Goal: Use online tool/utility: Utilize a website feature to perform a specific function

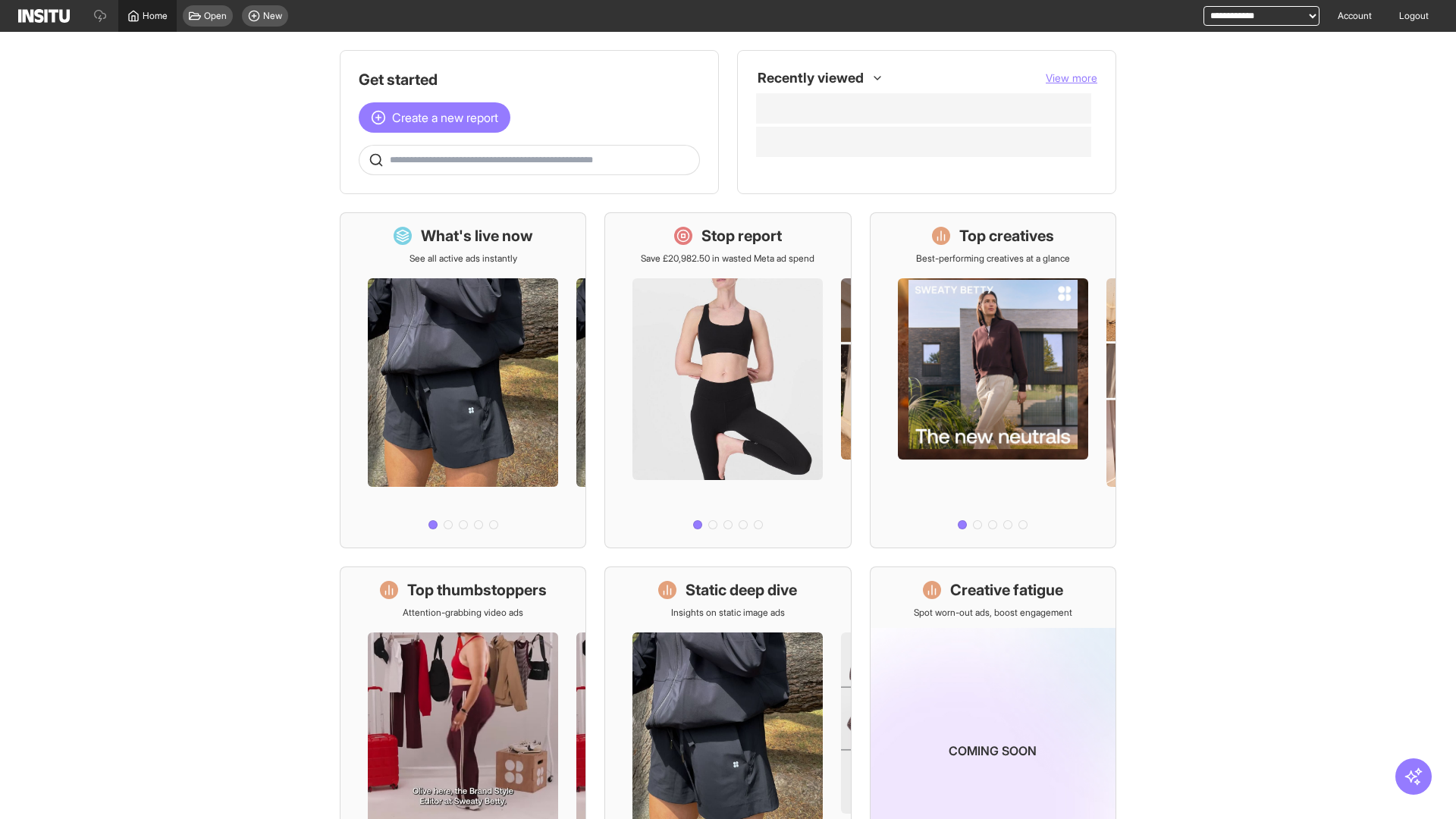
click at [147, 16] on span "Home" at bounding box center [155, 16] width 25 height 13
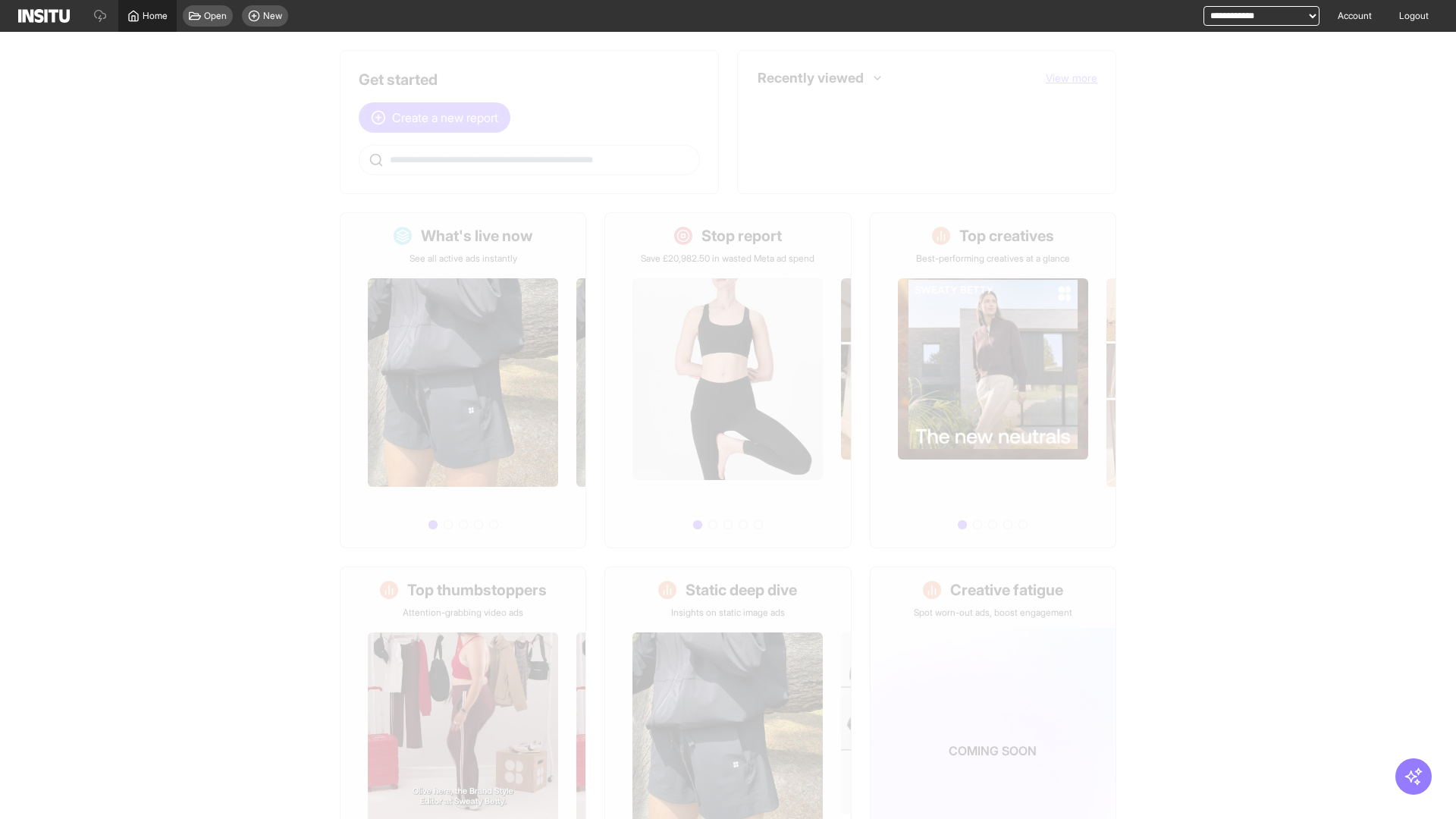
scroll to position [71, 0]
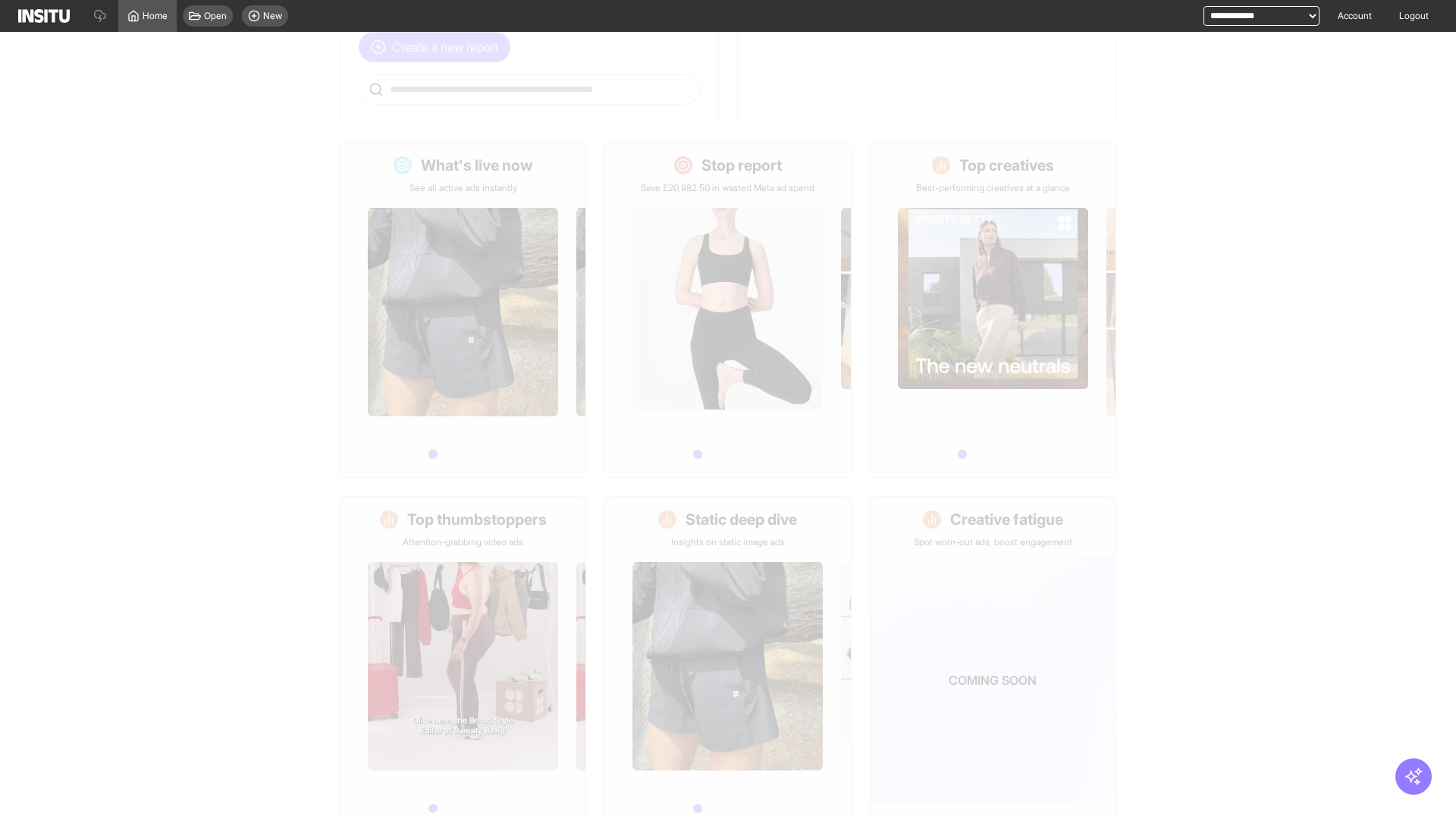
click at [438, 47] on span "Create a new report" at bounding box center [445, 47] width 107 height 18
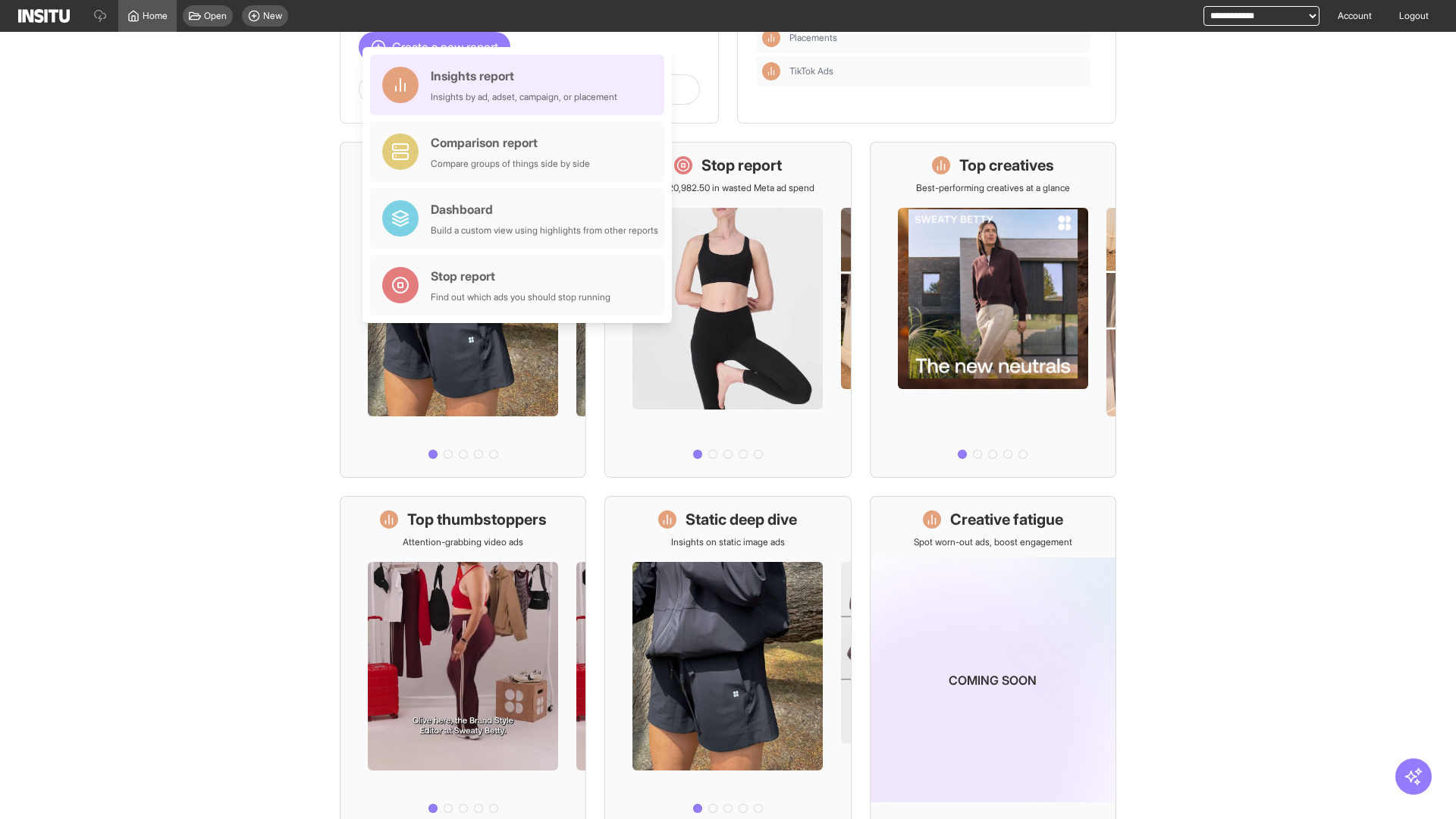
click at [521, 85] on div "Insights report Insights by ad, adset, campaign, or placement" at bounding box center [523, 85] width 186 height 37
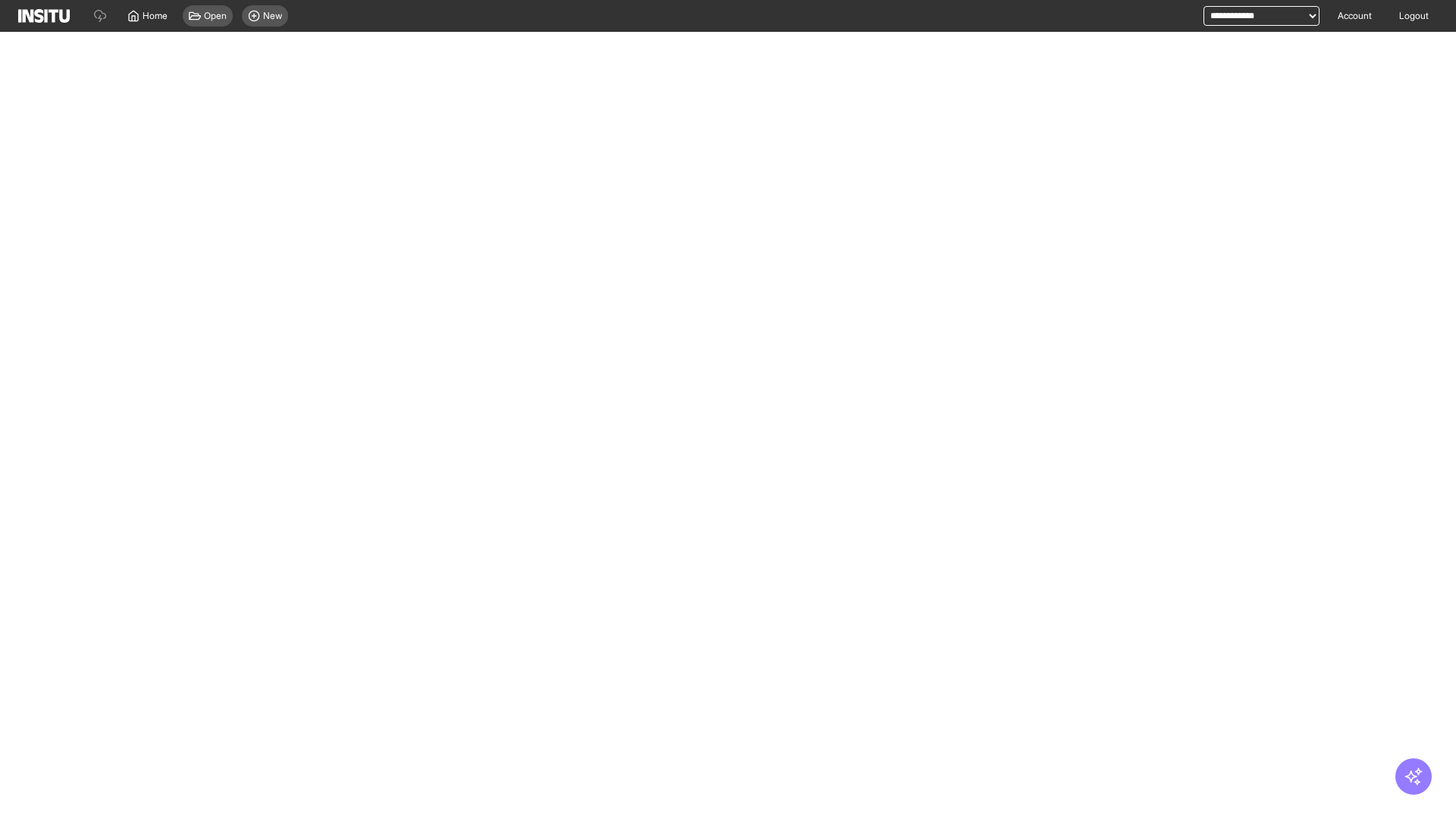
select select "**"
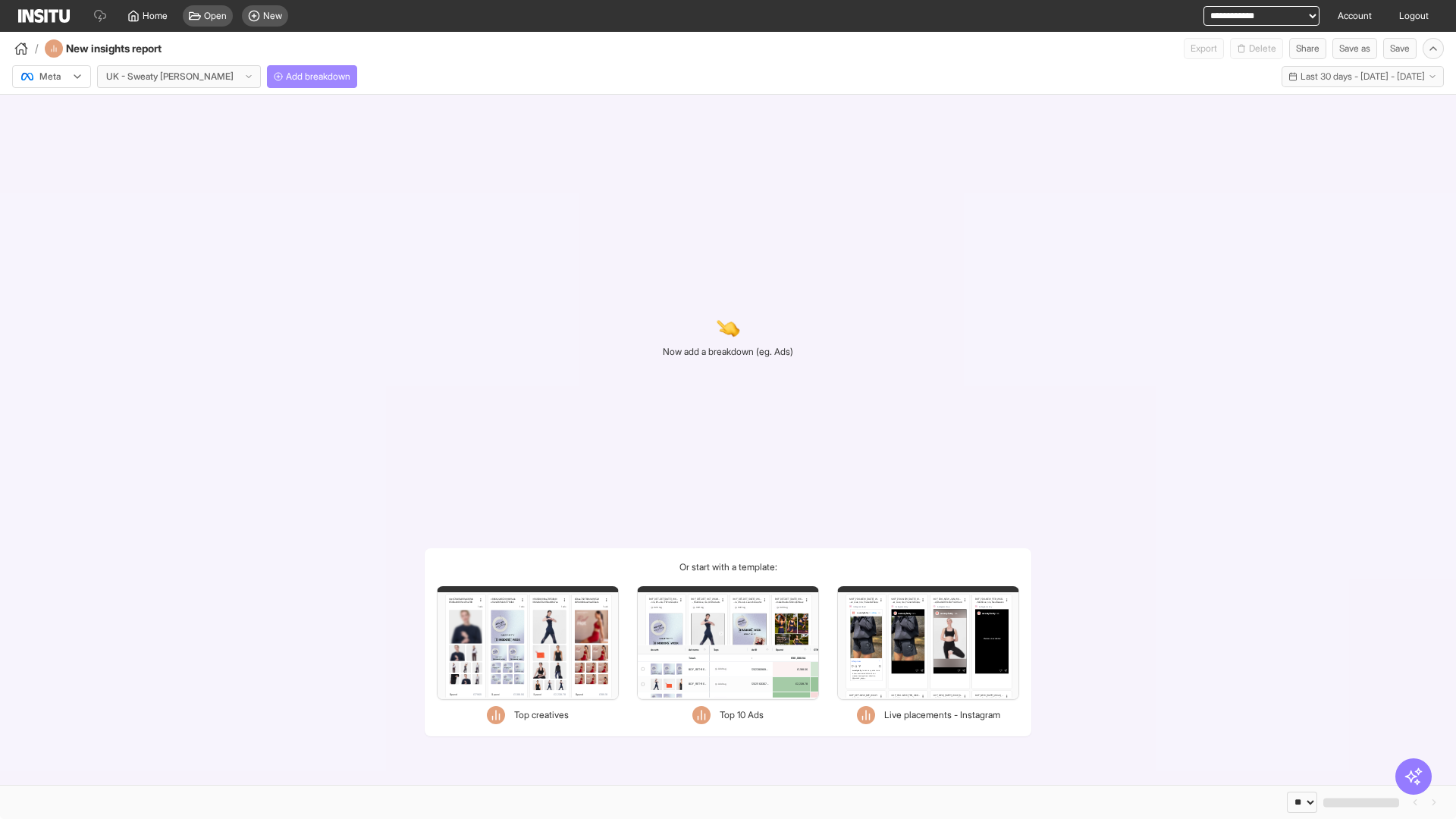
click at [286, 77] on span "Add breakdown" at bounding box center [318, 77] width 64 height 13
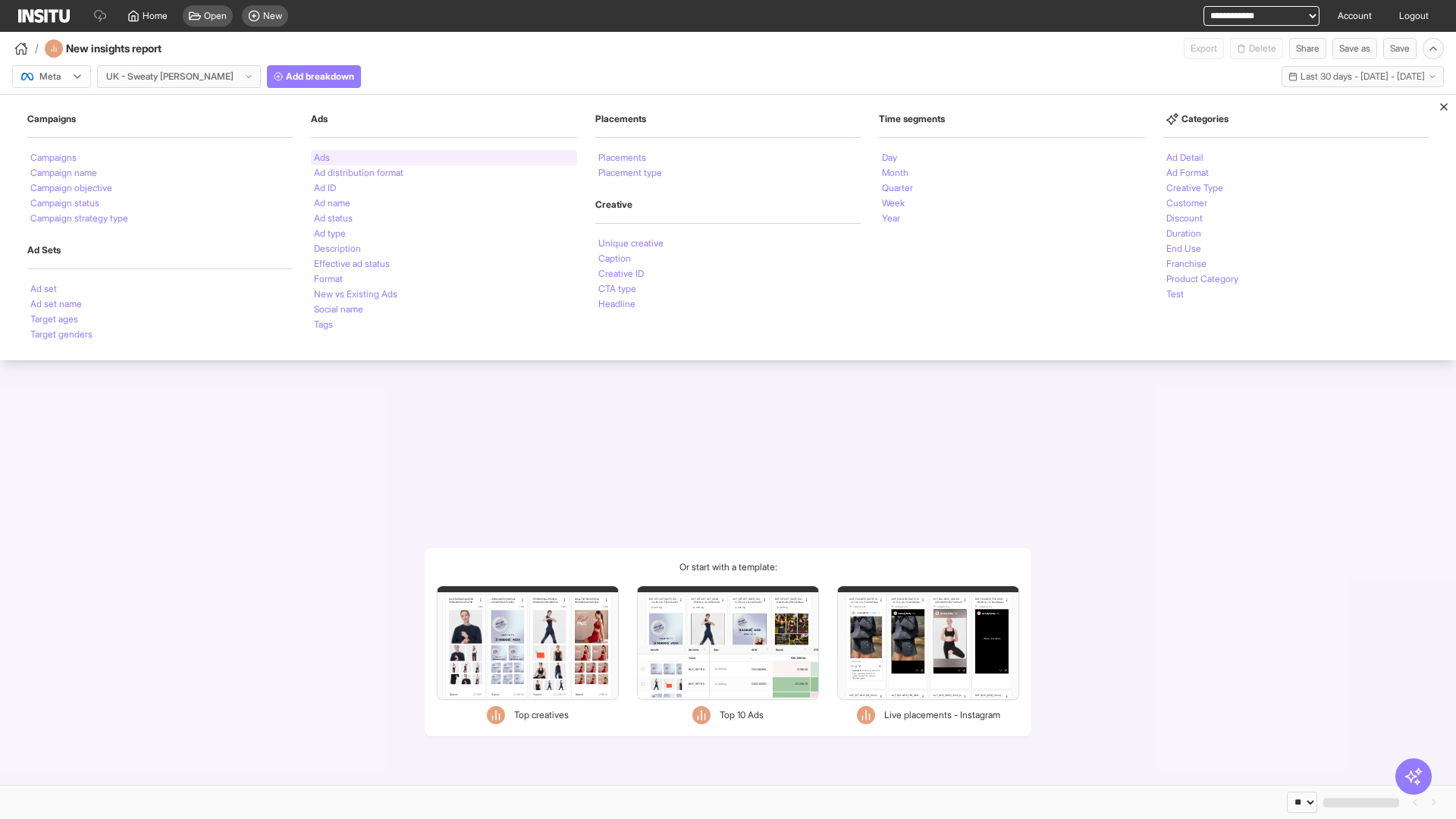
click at [322, 158] on li "Ads" at bounding box center [322, 157] width 16 height 9
